Goal: Find specific fact: Find specific fact

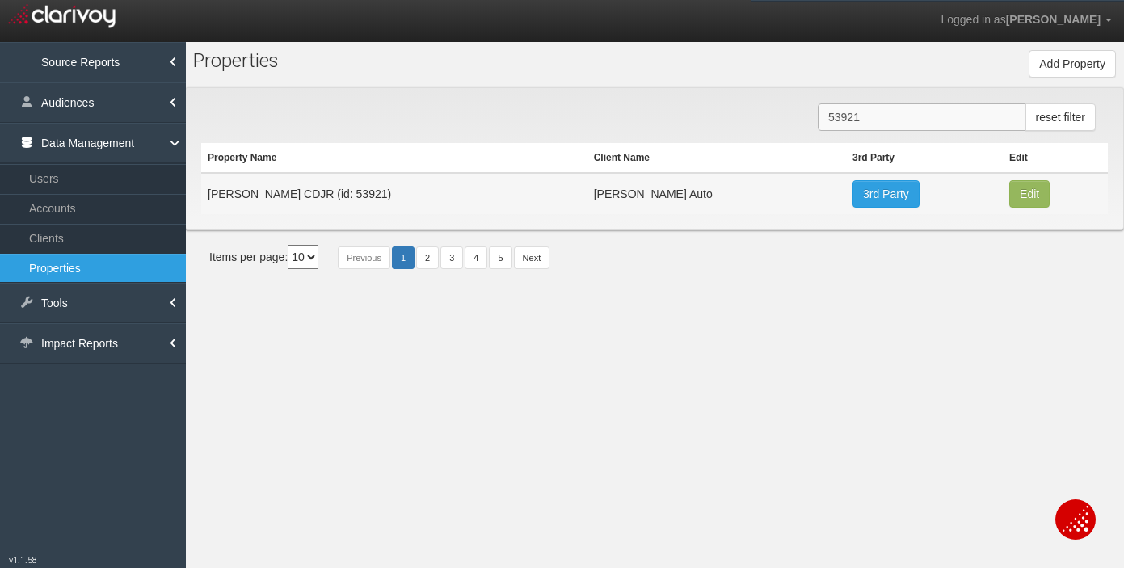
click at [937, 113] on input "53921" at bounding box center [922, 116] width 209 height 27
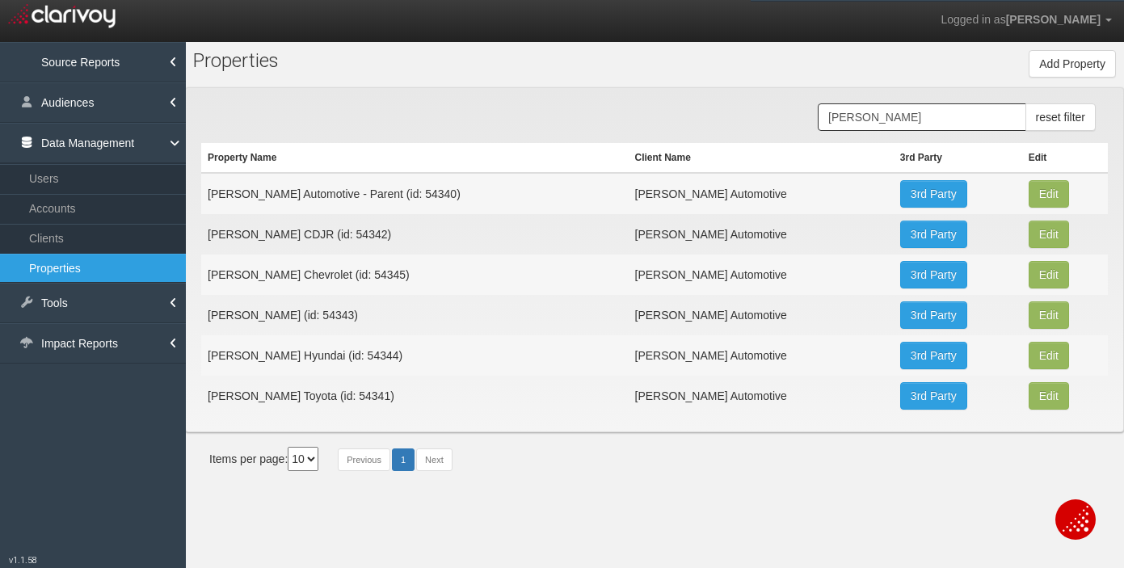
click at [323, 240] on td "[PERSON_NAME] CDJR (id: 54342)" at bounding box center [415, 234] width 428 height 40
copy td "54342"
click at [352, 278] on td "[PERSON_NAME] Chevrolet (id: 54345)" at bounding box center [415, 275] width 428 height 40
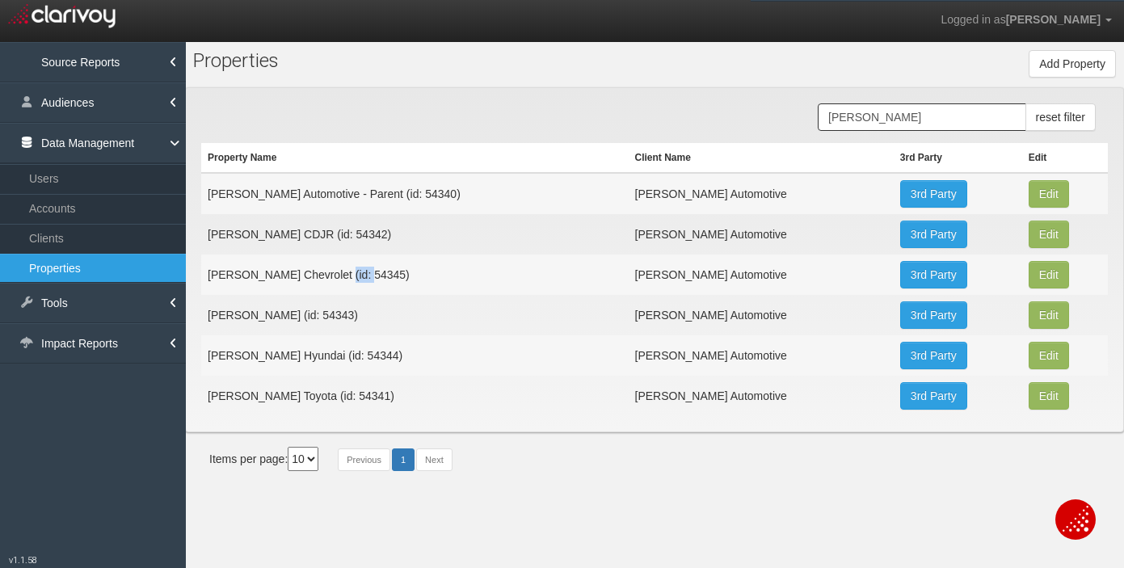
copy td "54345"
click at [364, 313] on td "[PERSON_NAME] (id: 54343)" at bounding box center [415, 315] width 428 height 40
copy td "54343"
click at [340, 356] on td "[PERSON_NAME] Hyundai (id: 54344)" at bounding box center [415, 355] width 428 height 40
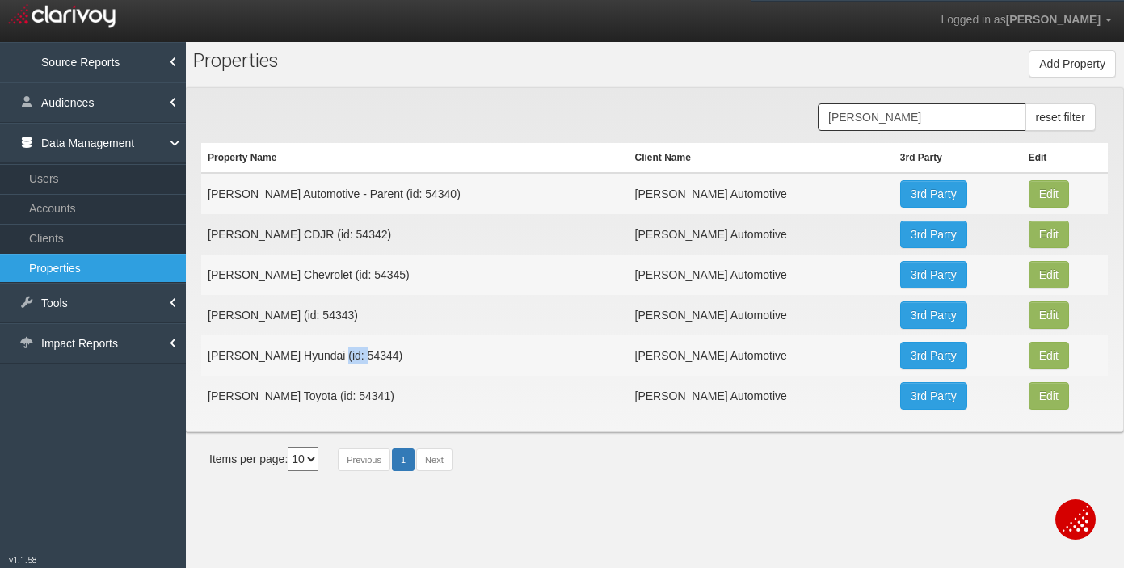
click at [339, 356] on td "[PERSON_NAME] Hyundai (id: 54344)" at bounding box center [415, 355] width 428 height 40
copy td "54344"
click at [323, 396] on td "[PERSON_NAME] Toyota (id: 54341)" at bounding box center [415, 396] width 428 height 40
click at [324, 396] on td "[PERSON_NAME] Toyota (id: 54341)" at bounding box center [415, 396] width 428 height 40
copy td "54341"
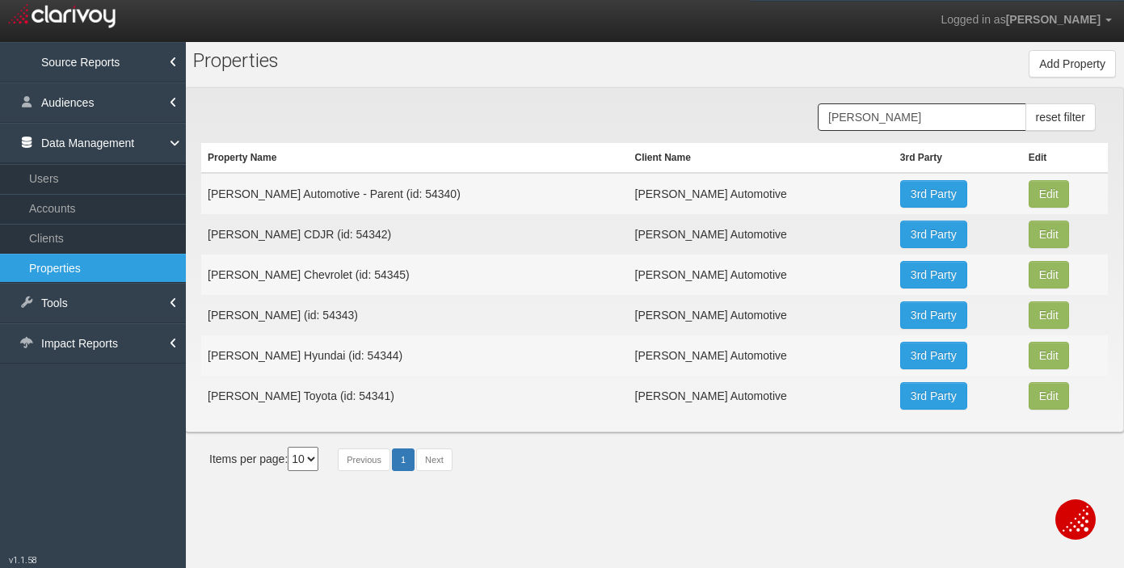
click at [339, 352] on td "[PERSON_NAME] Hyundai (id: 54344)" at bounding box center [415, 355] width 428 height 40
copy td "54344"
click at [336, 236] on td "[PERSON_NAME] CDJR (id: 54342)" at bounding box center [415, 234] width 428 height 40
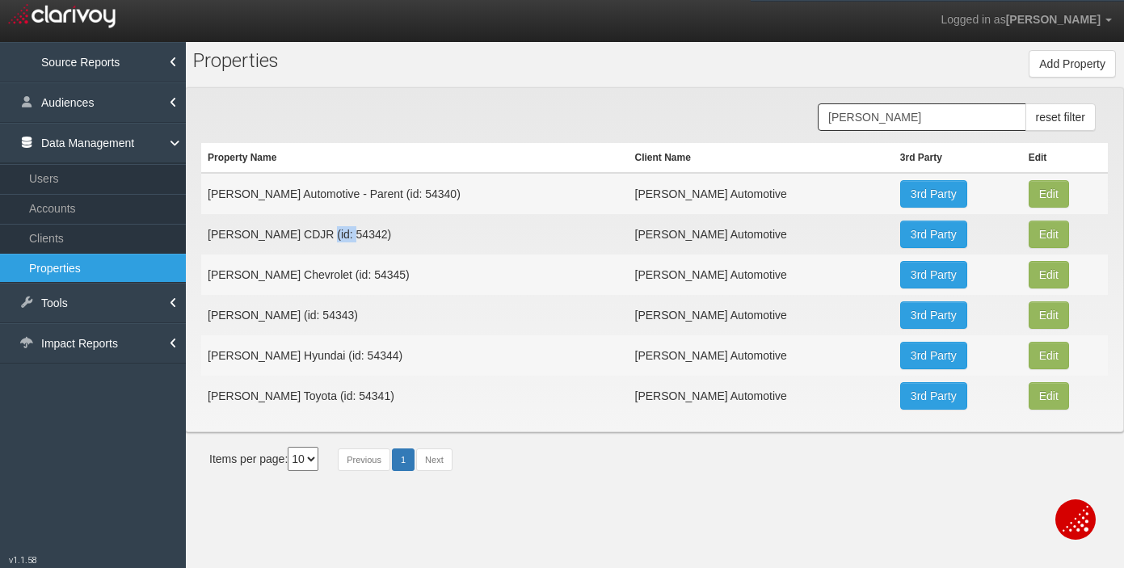
copy td "54342"
click at [326, 232] on td "[PERSON_NAME] CDJR (id: 54342)" at bounding box center [415, 234] width 428 height 40
click at [360, 317] on td "[PERSON_NAME] (id: 54343)" at bounding box center [415, 315] width 428 height 40
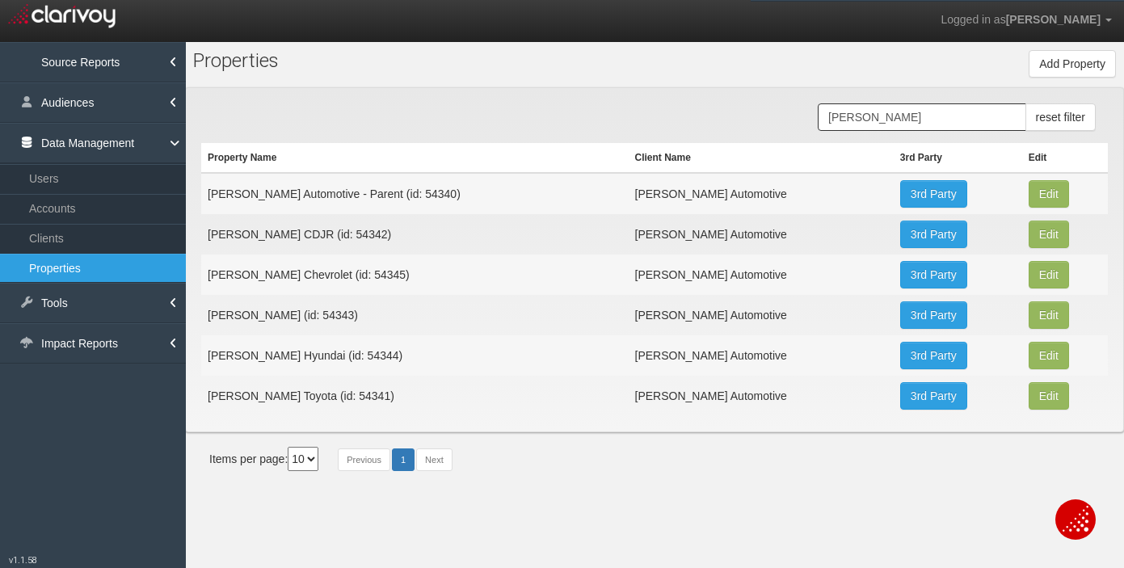
copy td "54343"
click at [352, 274] on td "[PERSON_NAME] Chevrolet (id: 54345)" at bounding box center [415, 275] width 428 height 40
copy td "54345"
click at [887, 115] on input "[PERSON_NAME]" at bounding box center [922, 116] width 209 height 27
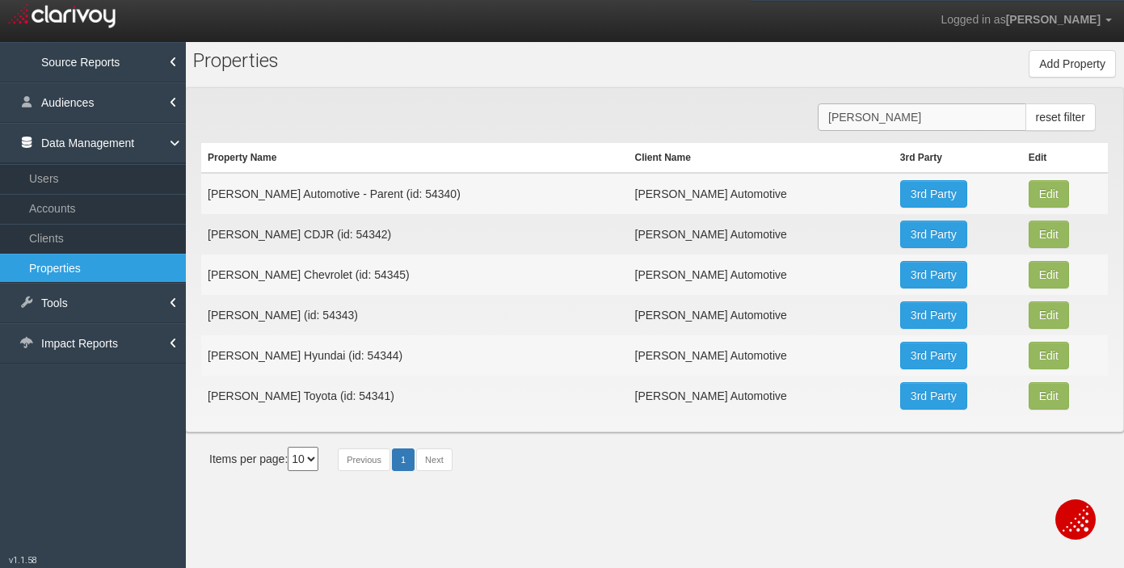
click at [887, 115] on input "[PERSON_NAME]" at bounding box center [922, 116] width 209 height 27
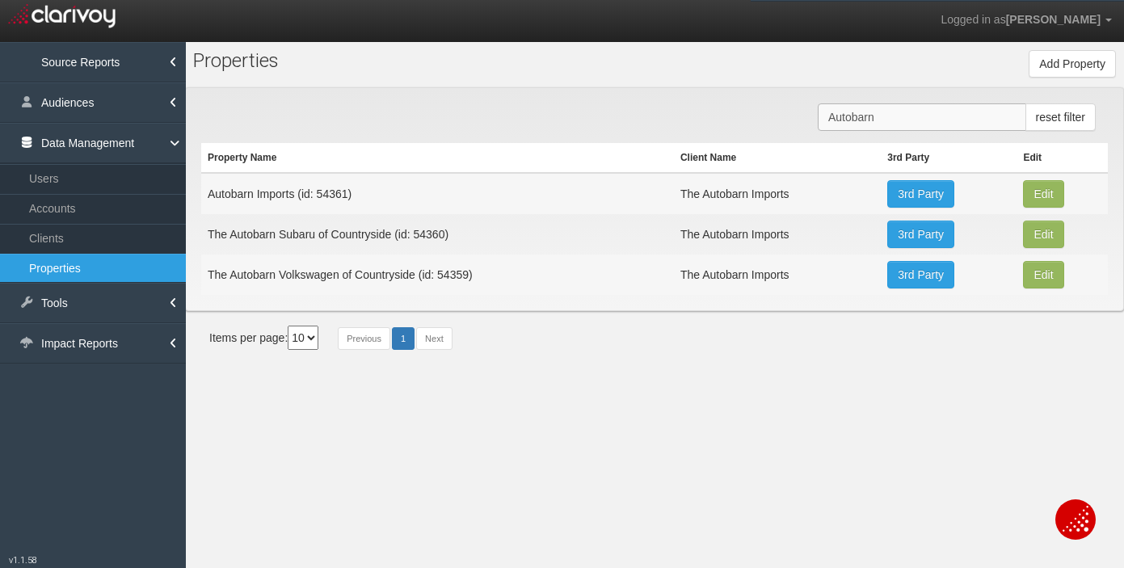
type input "Autobarn"
click at [457, 275] on td "The Autobarn Volkswagen of Countryside (id: 54359)" at bounding box center [437, 275] width 473 height 40
